Goal: Task Accomplishment & Management: Manage account settings

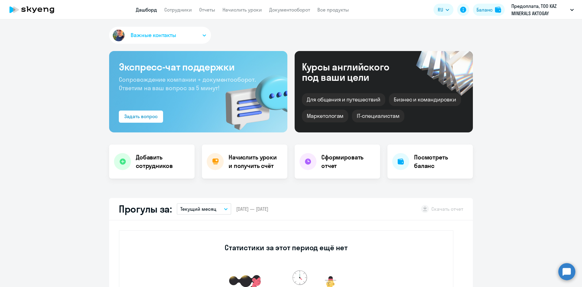
select select "30"
click at [174, 8] on link "Сотрудники" at bounding box center [178, 10] width 28 height 6
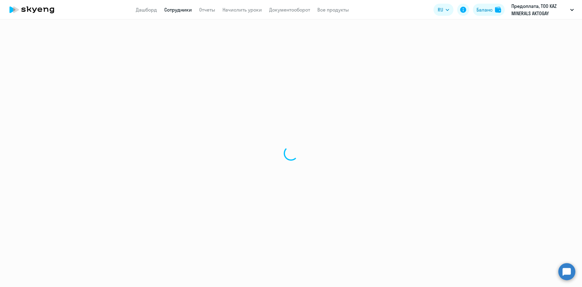
select select "30"
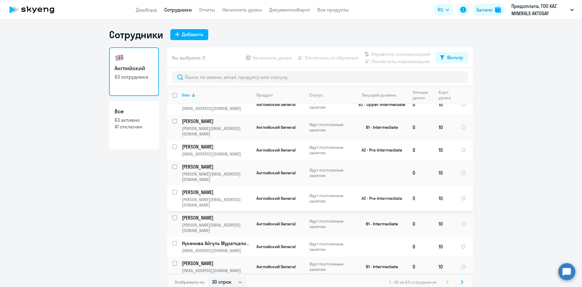
scroll to position [128, 0]
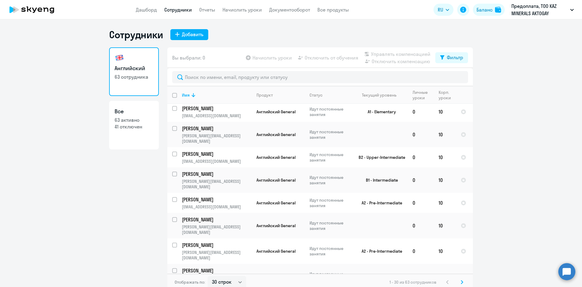
click at [308, 43] on div "Сотрудники Добавить Английский 63 сотрудника Все 63 активно 41 отключен Вы выбр…" at bounding box center [291, 160] width 364 height 262
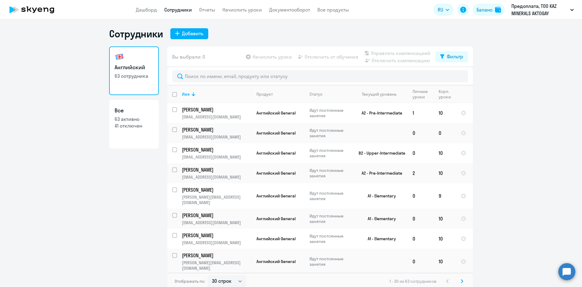
scroll to position [0, 0]
click at [184, 12] on link "Сотрудники" at bounding box center [178, 10] width 28 height 6
click at [247, 9] on link "Начислить уроки" at bounding box center [242, 10] width 39 height 6
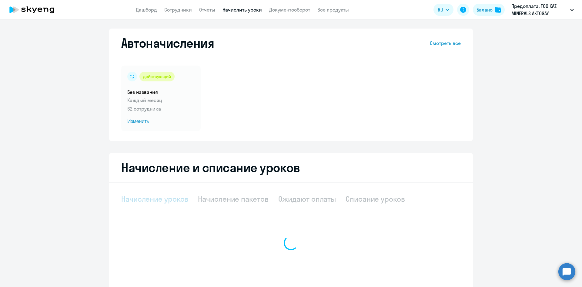
select select "10"
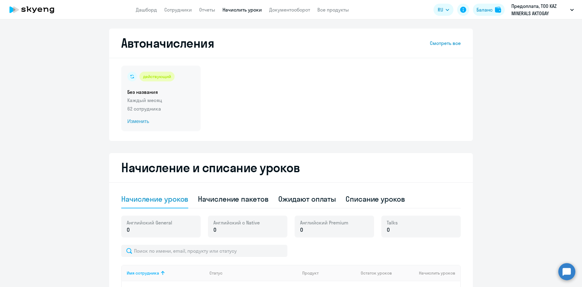
click at [139, 123] on span "Изменить" at bounding box center [160, 121] width 67 height 7
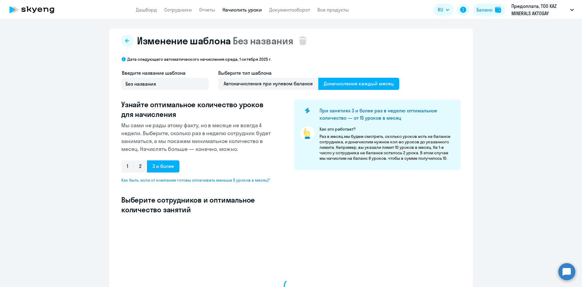
select select "10"
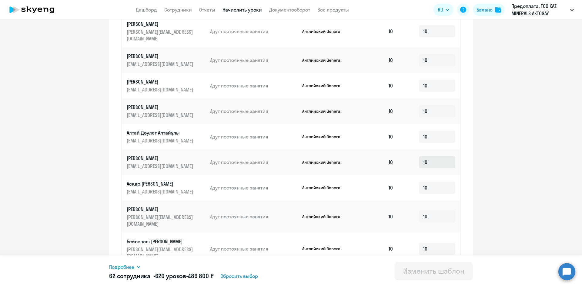
scroll to position [277, 0]
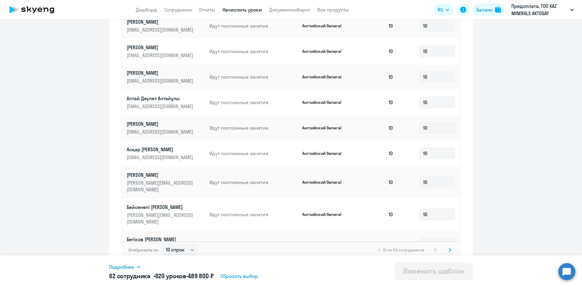
click at [450, 246] on svg-icon at bounding box center [450, 249] width 7 height 7
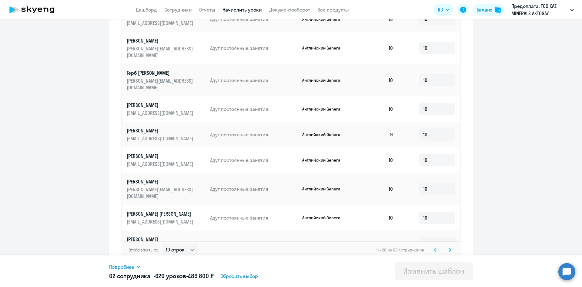
click at [449, 248] on icon at bounding box center [450, 250] width 2 height 4
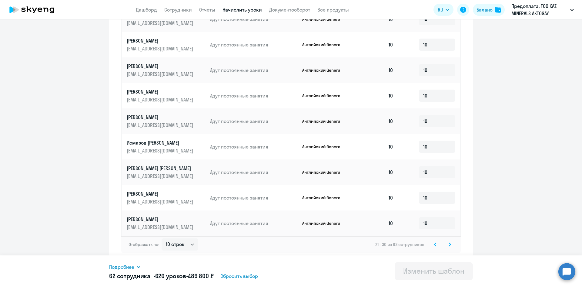
click at [449, 244] on svg-icon at bounding box center [450, 244] width 7 height 7
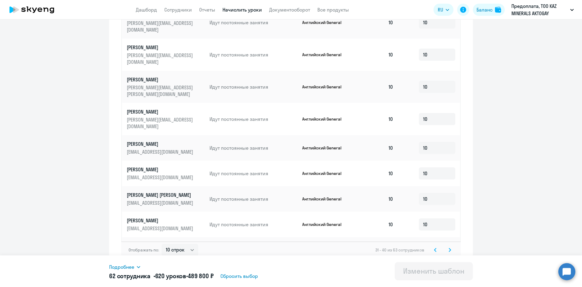
click at [449, 248] on icon at bounding box center [450, 249] width 2 height 3
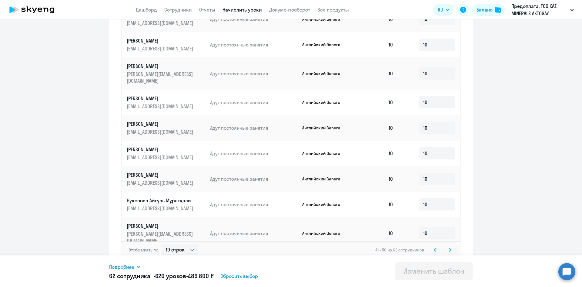
click at [450, 246] on svg-icon at bounding box center [450, 249] width 7 height 7
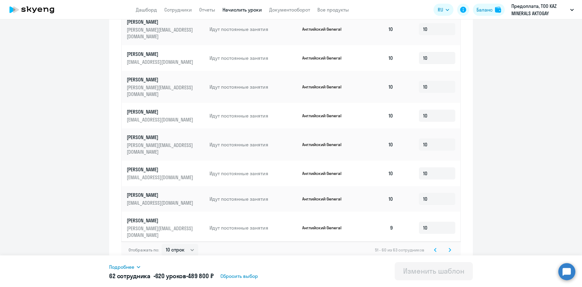
click at [450, 246] on svg-icon at bounding box center [450, 249] width 7 height 7
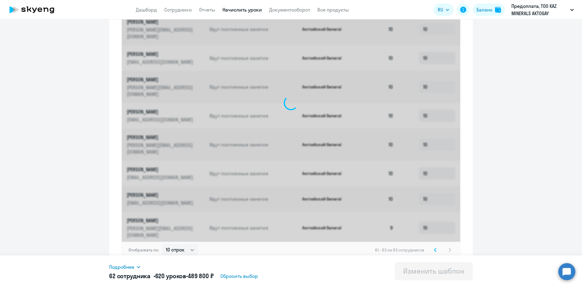
scroll to position [99, 0]
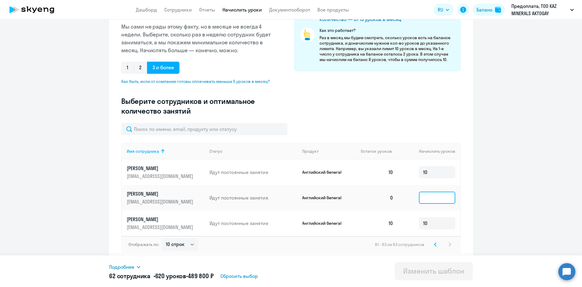
click at [434, 198] on input at bounding box center [437, 197] width 36 height 12
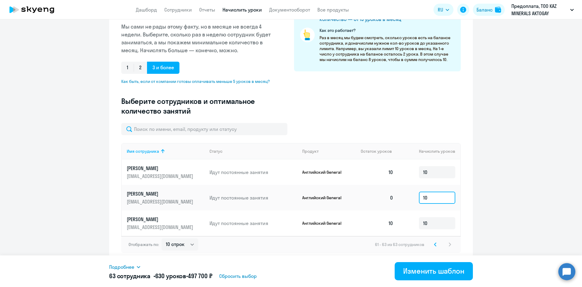
type input "10"
click at [482, 201] on ng-component "Изменение шаблона Без названия Дата следующего автоматического начисления: [DAT…" at bounding box center [291, 96] width 582 height 332
click at [435, 245] on svg-icon at bounding box center [435, 244] width 7 height 7
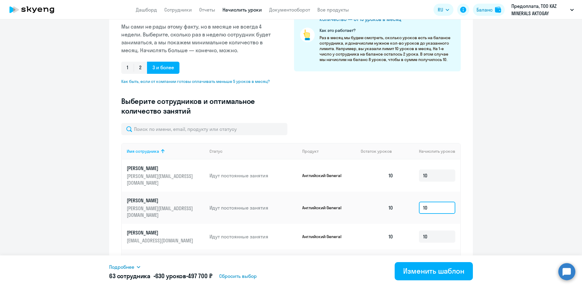
click at [431, 201] on input "10" at bounding box center [437, 207] width 36 height 12
click at [507, 198] on ng-component "Изменение шаблона Без названия Дата следующего автоматического начисления: [DAT…" at bounding box center [291, 188] width 582 height 516
click at [453, 273] on div "Изменить шаблон" at bounding box center [433, 271] width 61 height 10
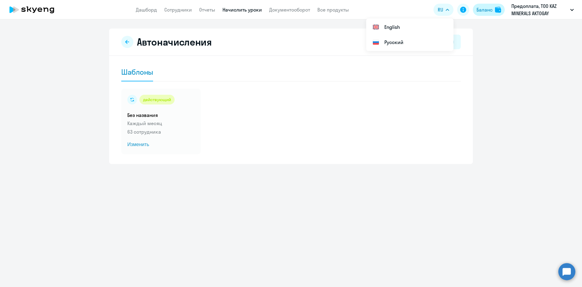
click at [485, 12] on div "Баланс" at bounding box center [485, 9] width 16 height 7
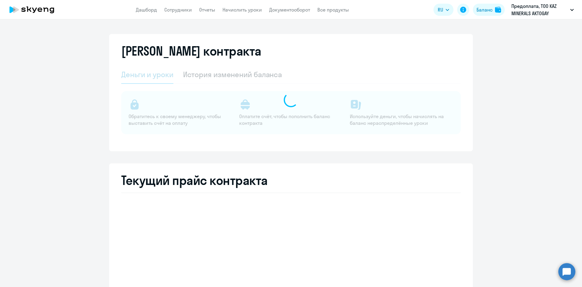
select select "english_adult_not_native_speaker"
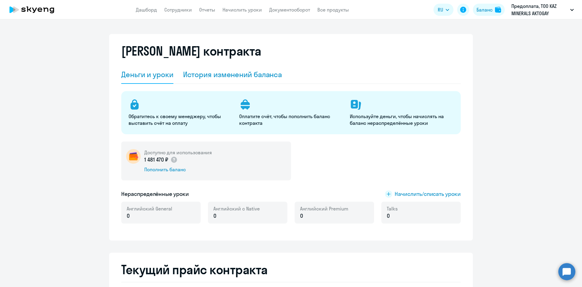
click at [239, 75] on div "История изменений баланса" at bounding box center [232, 74] width 99 height 10
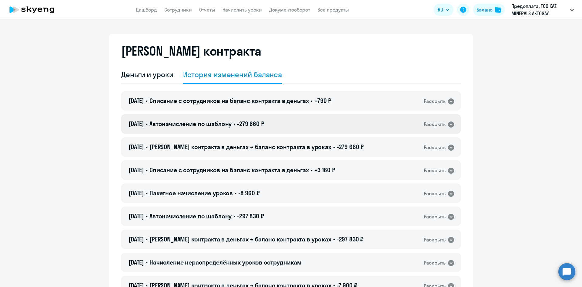
click at [405, 124] on div "[DATE] • Автоначисление по шаблону • -279 660 ₽ Раскрыть" at bounding box center [291, 123] width 340 height 19
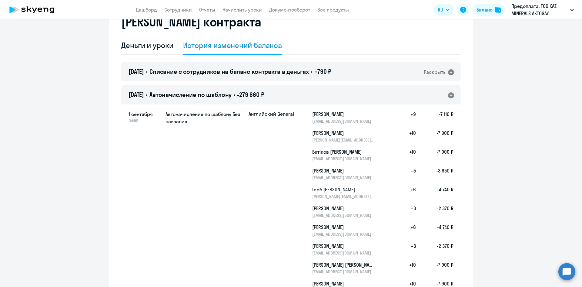
scroll to position [30, 0]
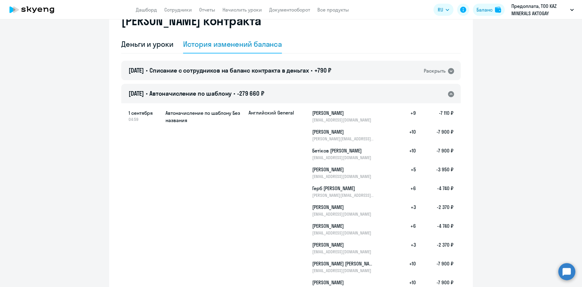
click at [334, 93] on div "[DATE] • Автоначисление по шаблону • -279 660 ₽ Раскрыть" at bounding box center [291, 93] width 340 height 19
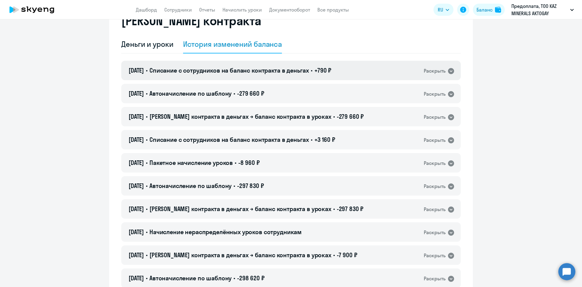
click at [312, 66] on h4 "[DATE] • Списание с сотрудников на баланс контракта в деньгах • +790 ₽" at bounding box center [230, 70] width 203 height 8
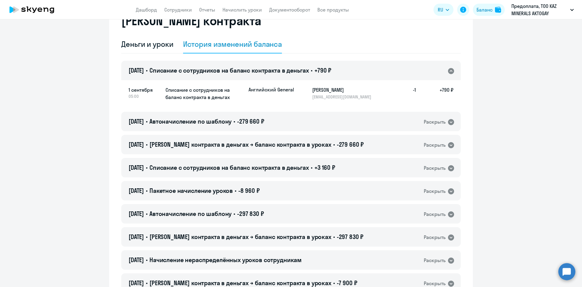
click at [312, 66] on h4 "[DATE] • Списание с сотрудников на баланс контракта в деньгах • +790 ₽" at bounding box center [230, 70] width 203 height 8
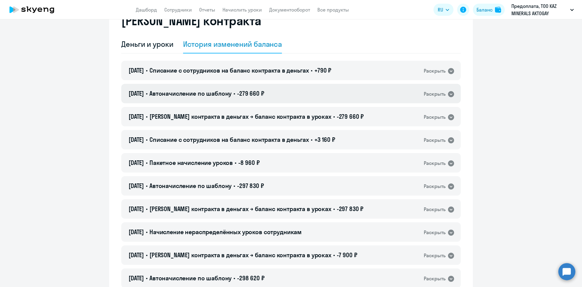
click at [288, 96] on div "[DATE] • Автоначисление по шаблону • -279 660 ₽ Раскрыть" at bounding box center [291, 93] width 340 height 19
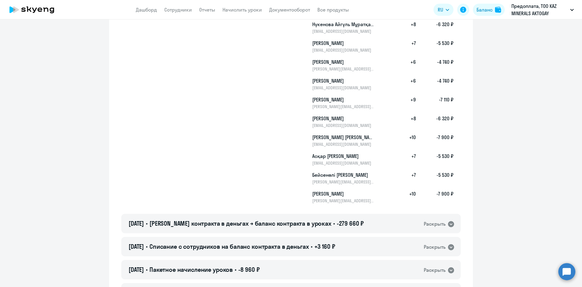
scroll to position [880, 0]
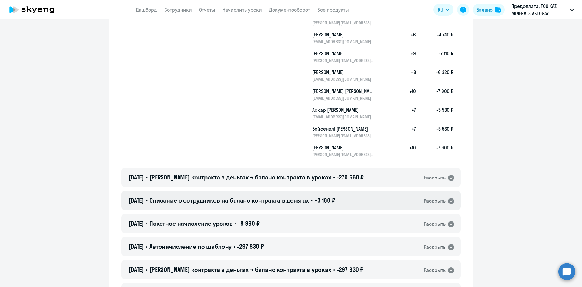
click at [329, 199] on span "+3 160 ₽" at bounding box center [325, 200] width 21 height 8
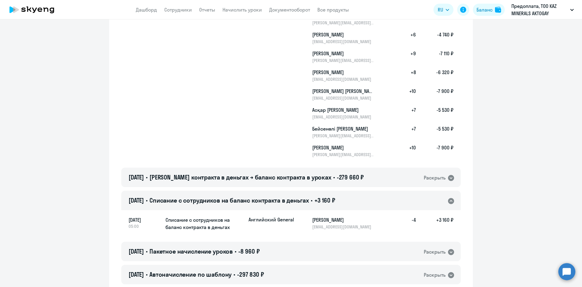
click at [329, 199] on span "+3 160 ₽" at bounding box center [325, 200] width 21 height 8
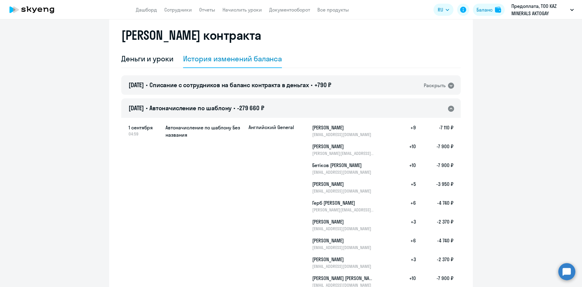
scroll to position [0, 0]
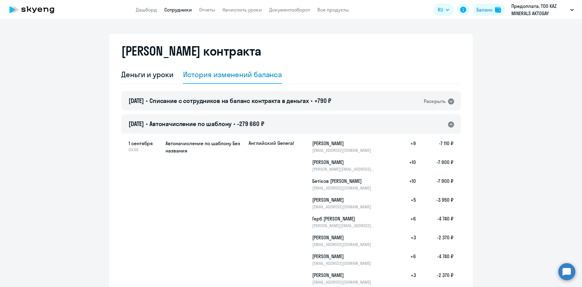
click at [182, 11] on link "Сотрудники" at bounding box center [178, 10] width 28 height 6
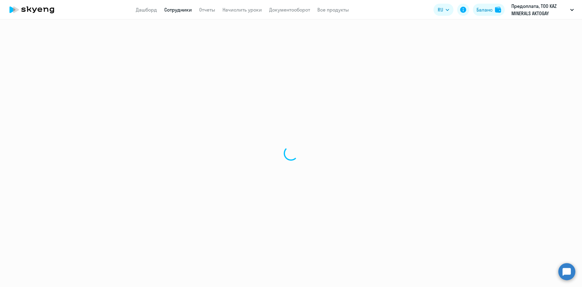
select select "30"
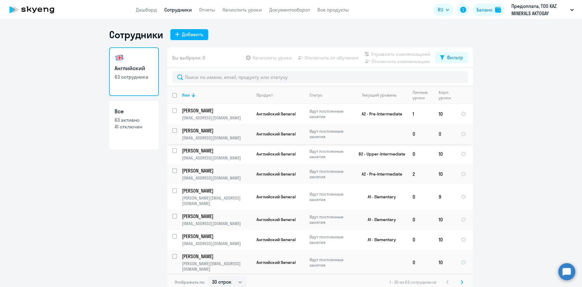
click at [214, 131] on p "[PERSON_NAME]" at bounding box center [216, 130] width 69 height 7
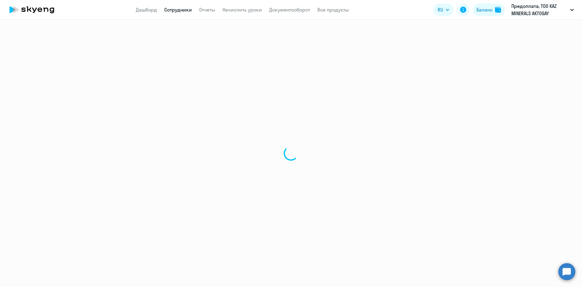
select select "english"
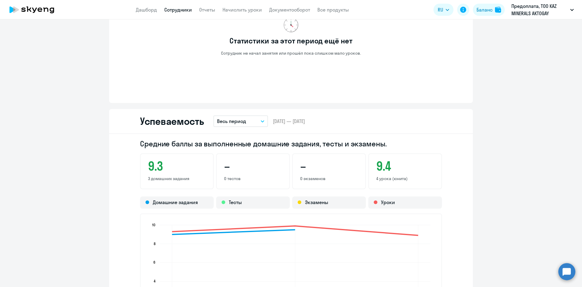
scroll to position [394, 0]
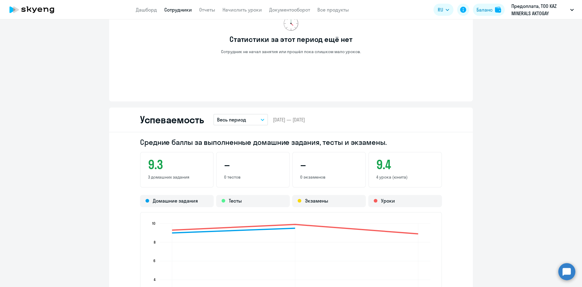
click at [532, 167] on ng-component "[PERSON_NAME] [EMAIL_ADDRESS][DOMAIN_NAME] Английский Баланс 0 уроков Общая инф…" at bounding box center [291, 214] width 582 height 1158
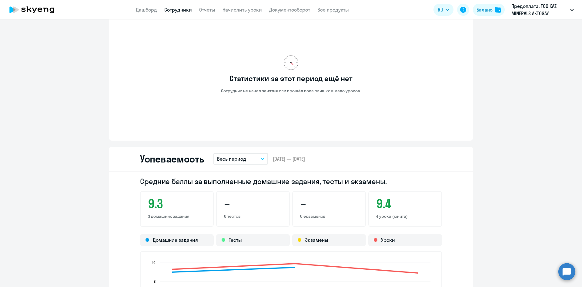
scroll to position [303, 0]
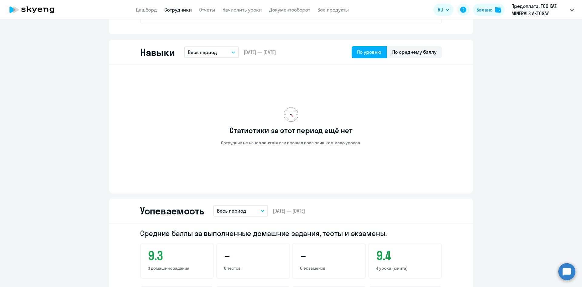
click at [232, 52] on icon "button" at bounding box center [234, 52] width 4 height 2
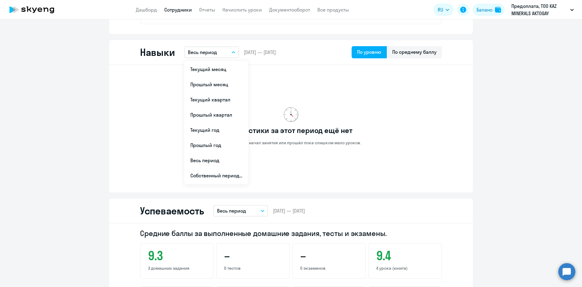
click at [232, 53] on icon "button" at bounding box center [234, 52] width 4 height 2
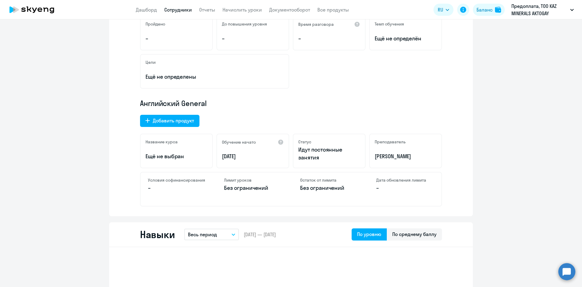
scroll to position [0, 0]
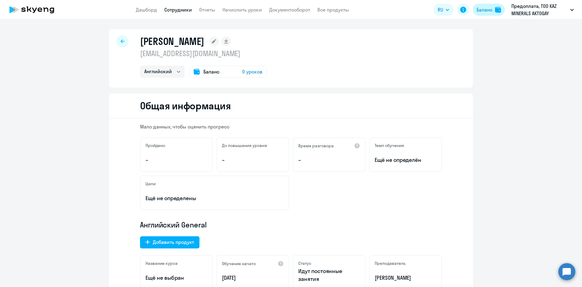
click at [497, 11] on img at bounding box center [498, 10] width 6 height 6
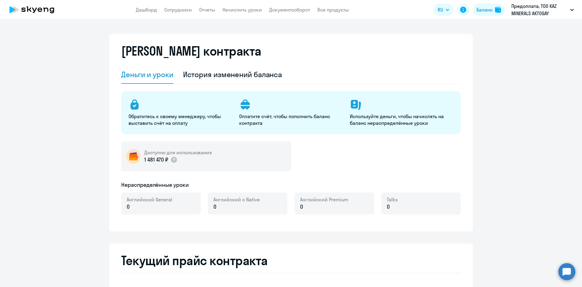
select select "english_adult_not_native_speaker"
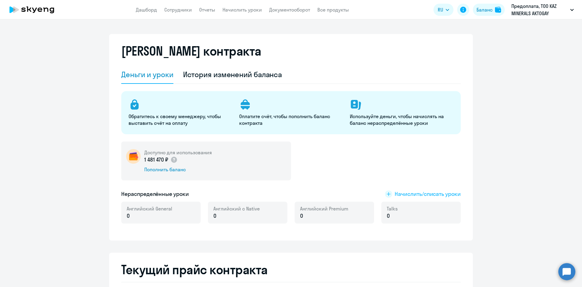
click at [430, 192] on span "Начислить/списать уроки" at bounding box center [428, 194] width 66 height 8
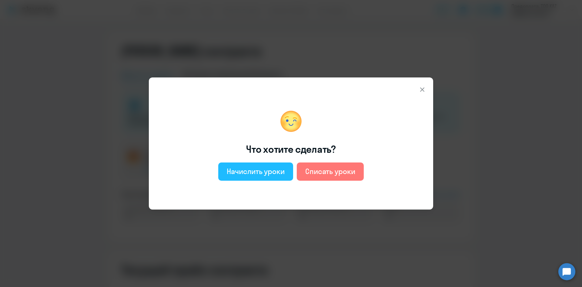
click at [246, 173] on div "Начислить уроки" at bounding box center [256, 171] width 58 height 10
select select "english_adult_not_native_speaker"
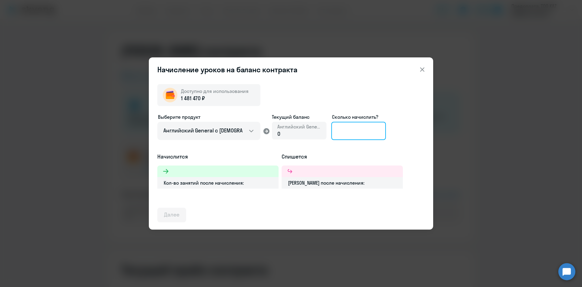
click at [367, 132] on input at bounding box center [359, 131] width 55 height 18
type input "10"
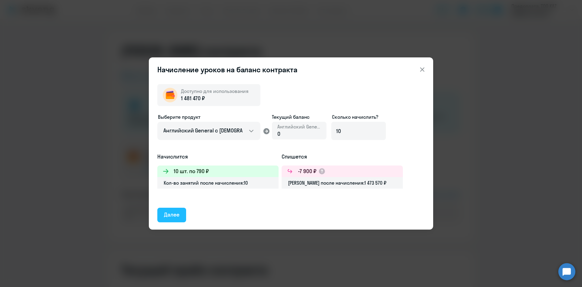
click at [168, 213] on div "Далее" at bounding box center [171, 215] width 15 height 8
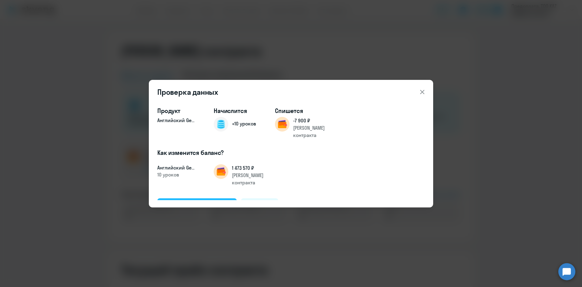
click at [201, 201] on div "Подтвердить и начислить" at bounding box center [197, 205] width 66 height 8
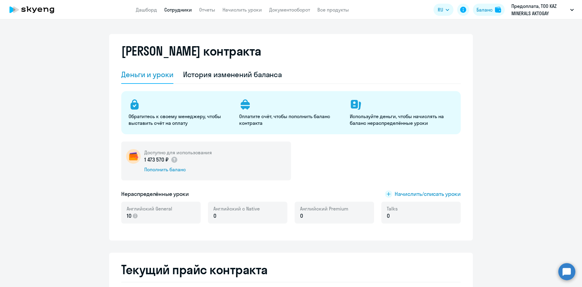
click at [187, 9] on link "Сотрудники" at bounding box center [178, 10] width 28 height 6
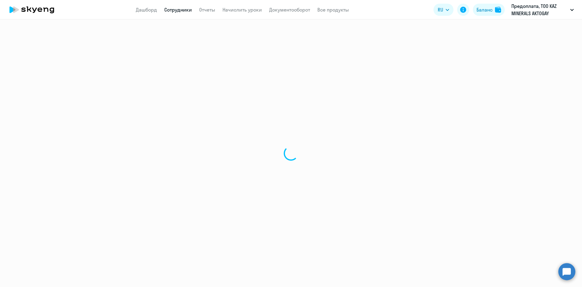
select select "30"
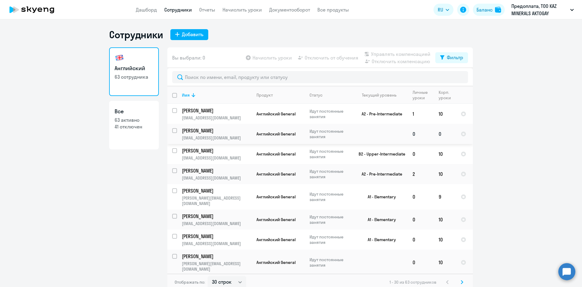
click at [172, 130] on input "select row 42267950" at bounding box center [178, 134] width 12 height 12
checkbox input "true"
click at [272, 59] on span "Начислить уроки" at bounding box center [272, 57] width 39 height 7
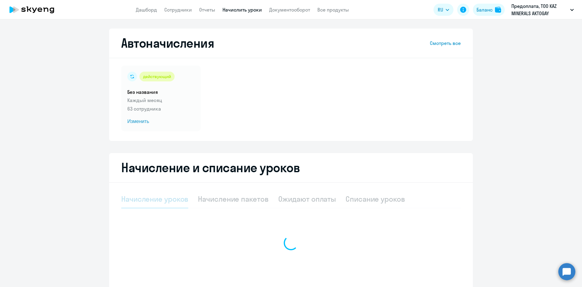
select select "10"
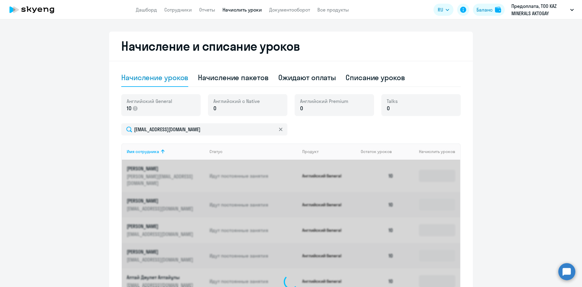
scroll to position [120, 0]
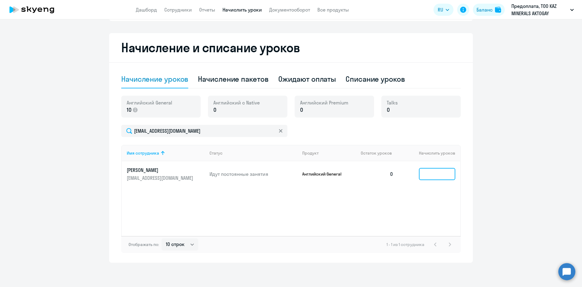
click at [426, 173] on input at bounding box center [437, 174] width 36 height 12
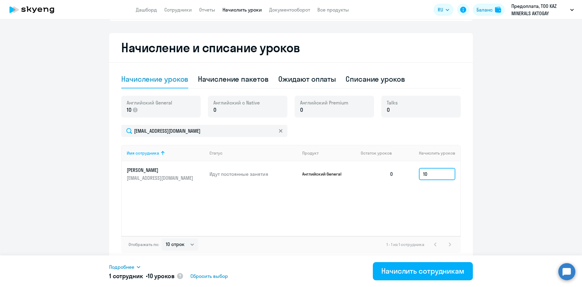
type input "10"
drag, startPoint x: 528, startPoint y: 189, endPoint x: 483, endPoint y: 228, distance: 59.3
click at [527, 190] on ng-component "Автоначисления Смотреть все действующий Без названия Каждый месяц 63 сотрудника…" at bounding box center [291, 86] width 582 height 354
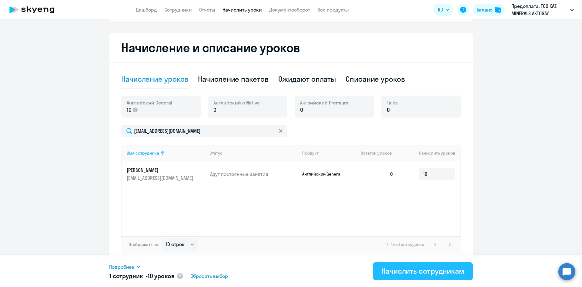
click at [460, 267] on div "Начислить сотрудникам" at bounding box center [423, 271] width 83 height 10
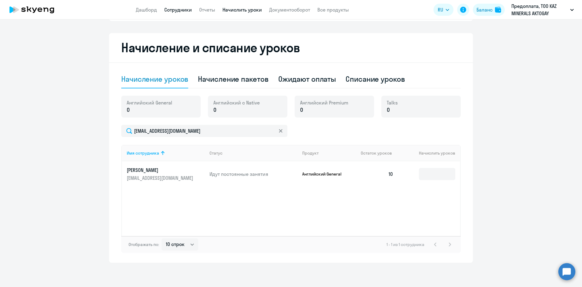
click at [183, 9] on link "Сотрудники" at bounding box center [178, 10] width 28 height 6
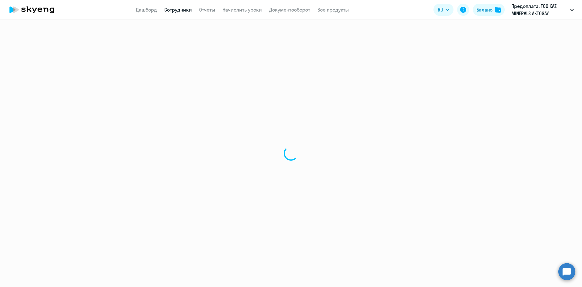
select select "30"
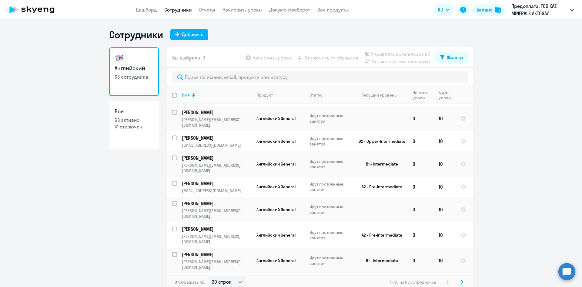
scroll to position [152, 0]
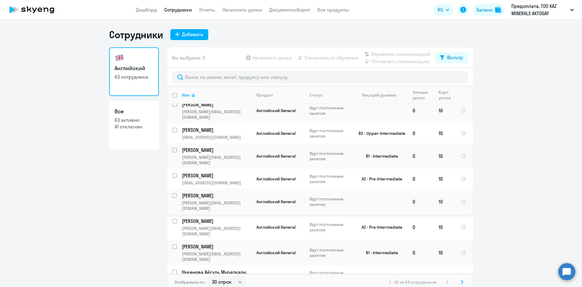
click at [204, 192] on p "[PERSON_NAME]" at bounding box center [216, 195] width 69 height 7
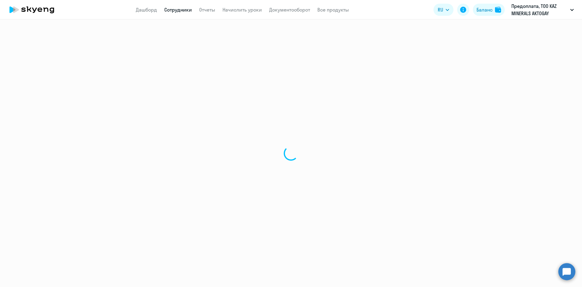
select select "english"
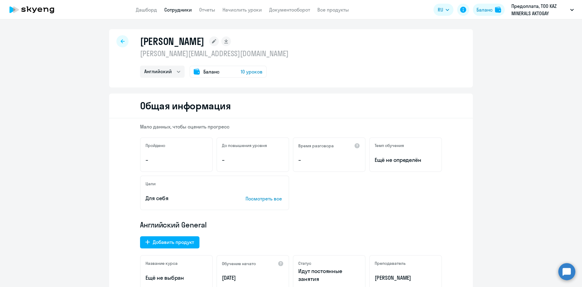
click at [206, 71] on span "Баланс" at bounding box center [212, 71] width 16 height 7
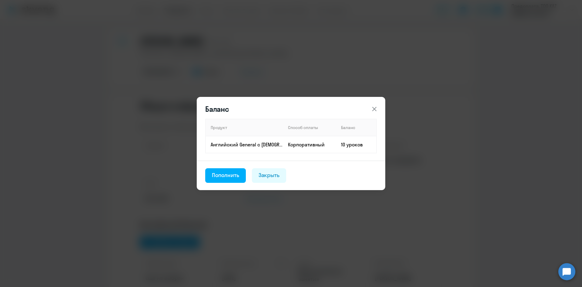
click at [377, 107] on icon at bounding box center [374, 108] width 7 height 7
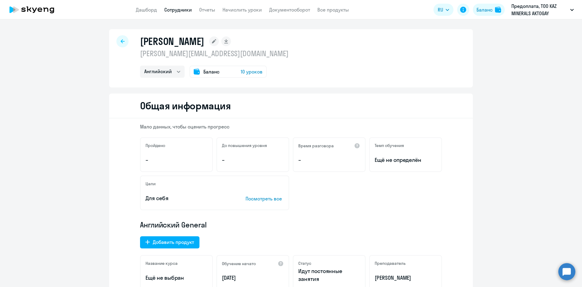
click at [137, 13] on app-menu-item-link "Дашборд" at bounding box center [146, 10] width 21 height 8
click at [137, 11] on link "Дашборд" at bounding box center [146, 10] width 21 height 6
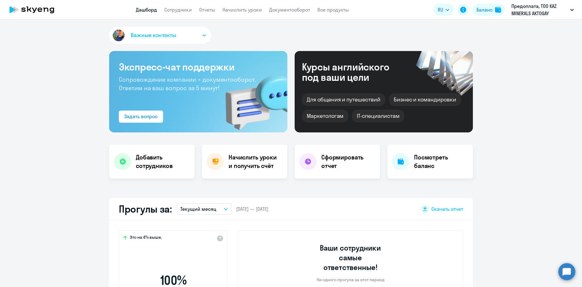
select select "30"
